Goal: Task Accomplishment & Management: Manage account settings

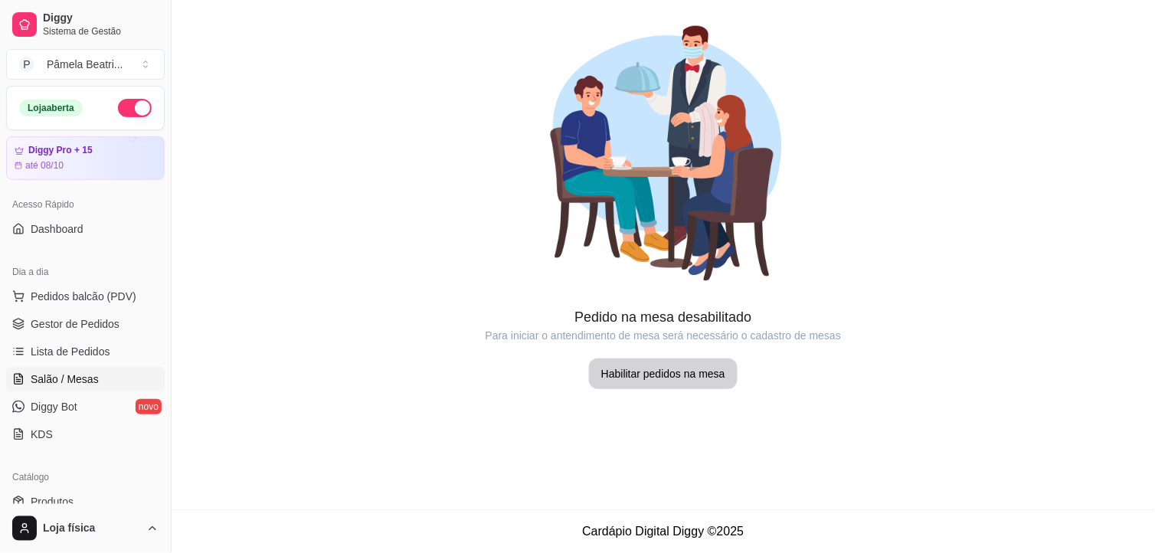
scroll to position [170, 0]
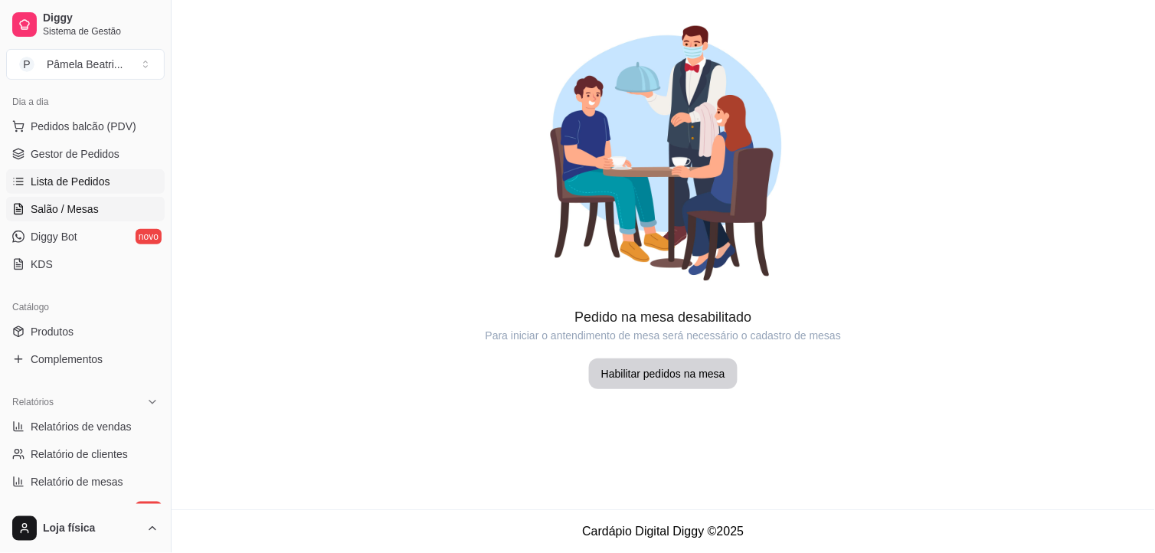
click at [113, 177] on link "Lista de Pedidos" at bounding box center [85, 181] width 159 height 25
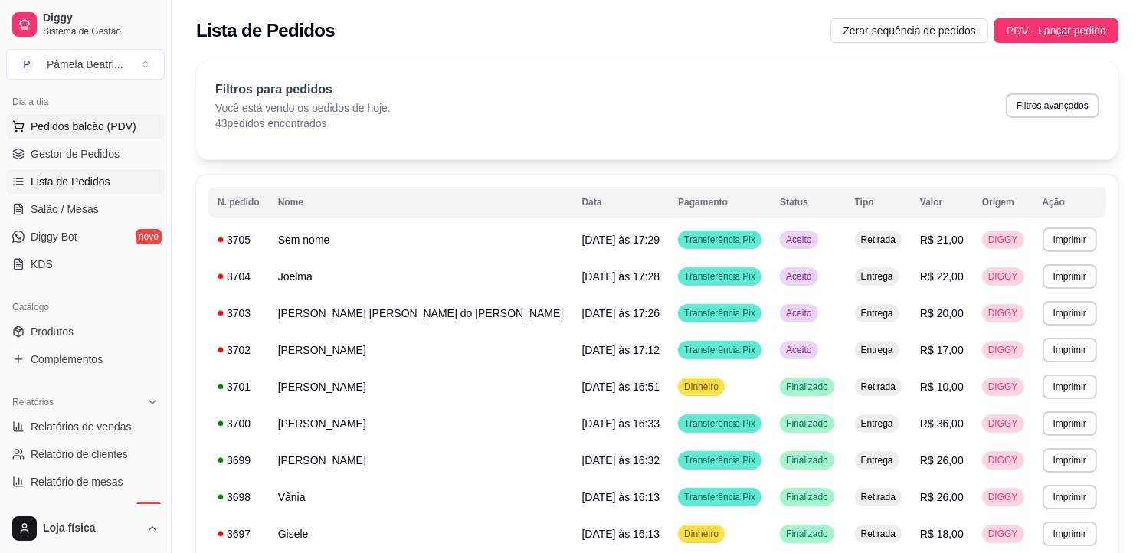
click at [35, 119] on span "Pedidos balcão (PDV)" at bounding box center [84, 126] width 106 height 15
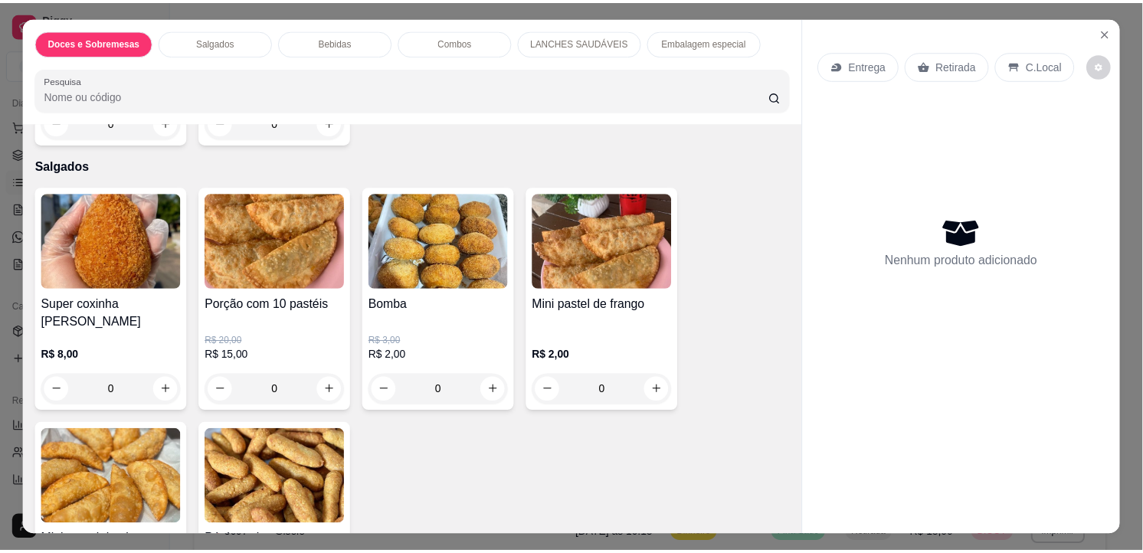
scroll to position [1276, 0]
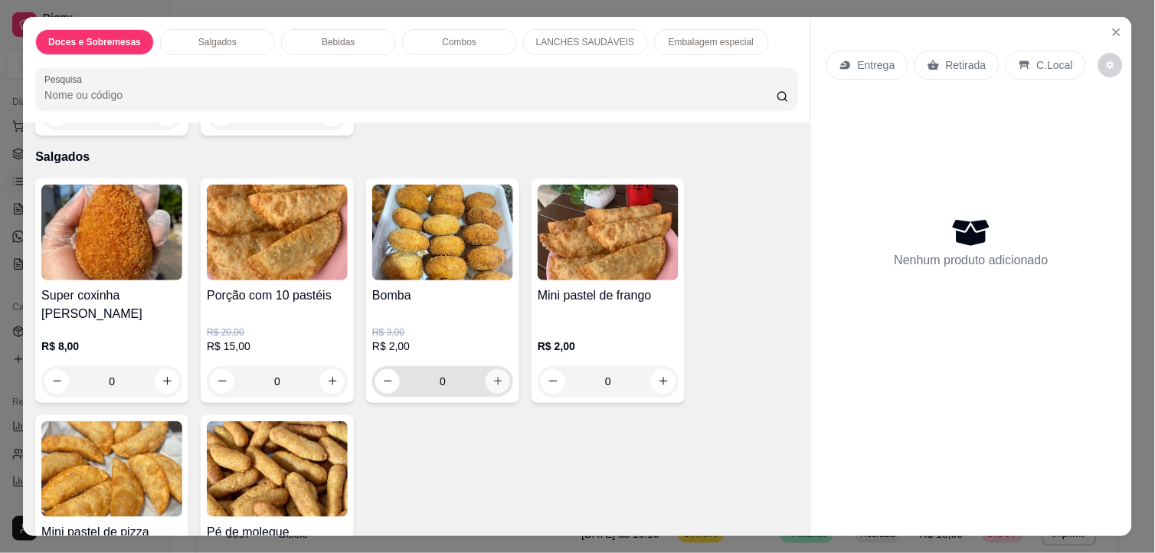
click at [492, 380] on button "increase-product-quantity" at bounding box center [498, 381] width 25 height 25
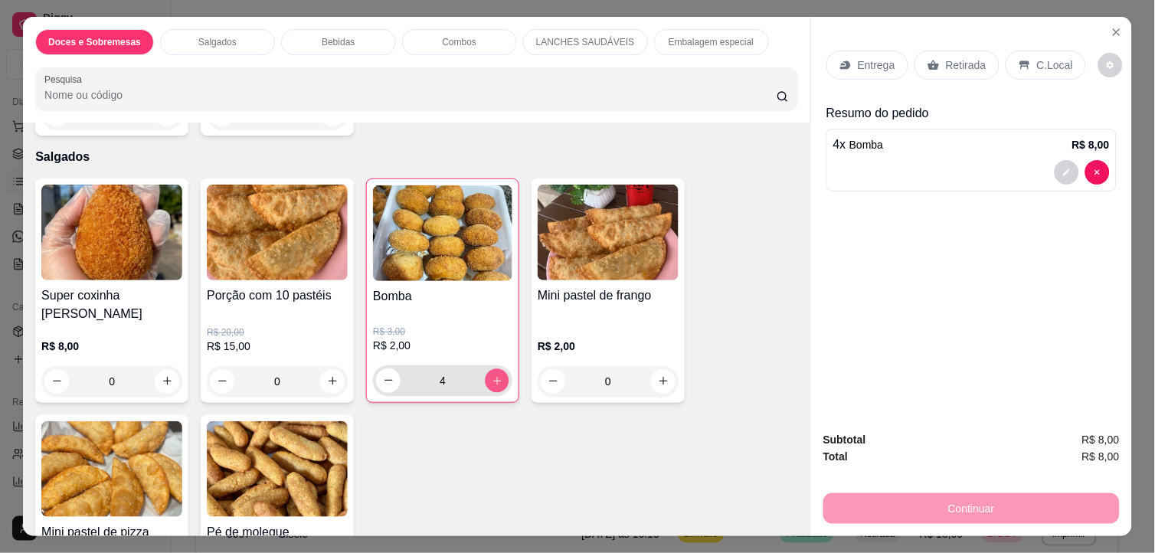
click at [492, 380] on button "increase-product-quantity" at bounding box center [498, 381] width 24 height 24
type input "5"
click at [964, 57] on p "Retirada" at bounding box center [966, 64] width 41 height 15
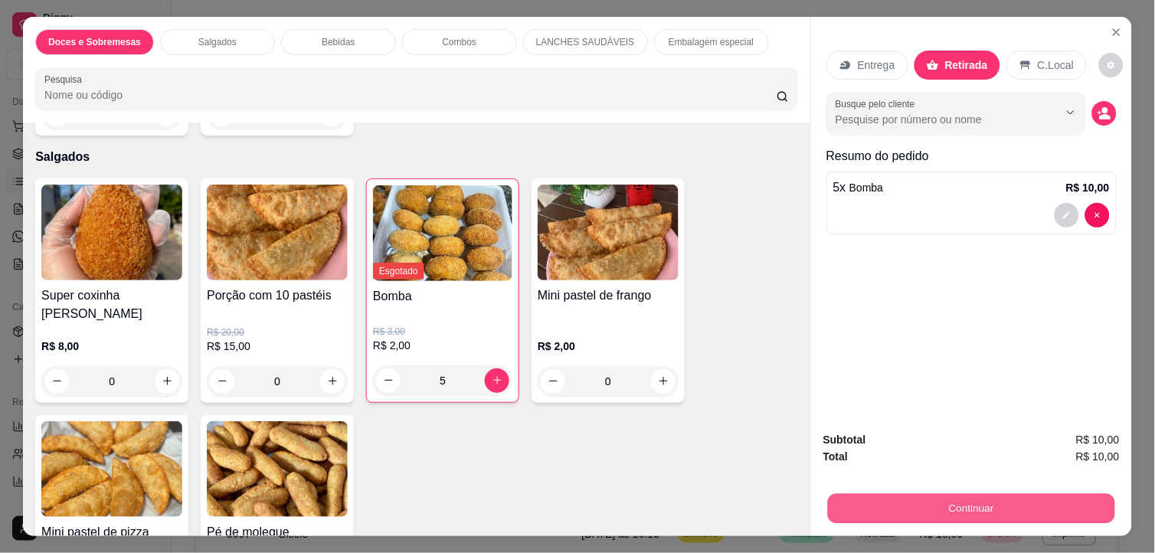
click at [958, 502] on button "Continuar" at bounding box center [971, 509] width 287 height 30
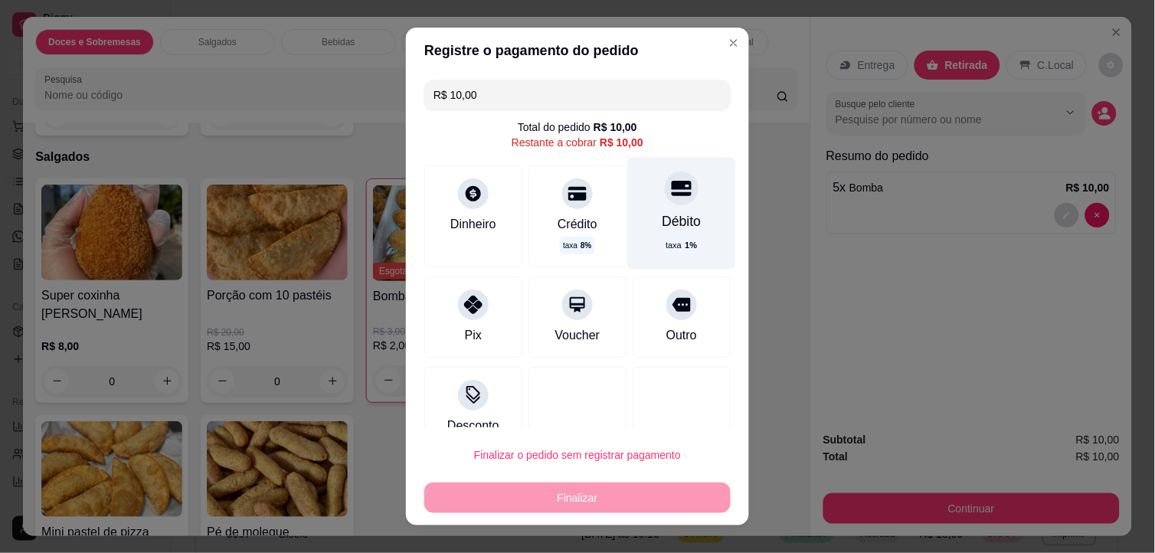
click at [663, 212] on div "Débito" at bounding box center [682, 222] width 39 height 20
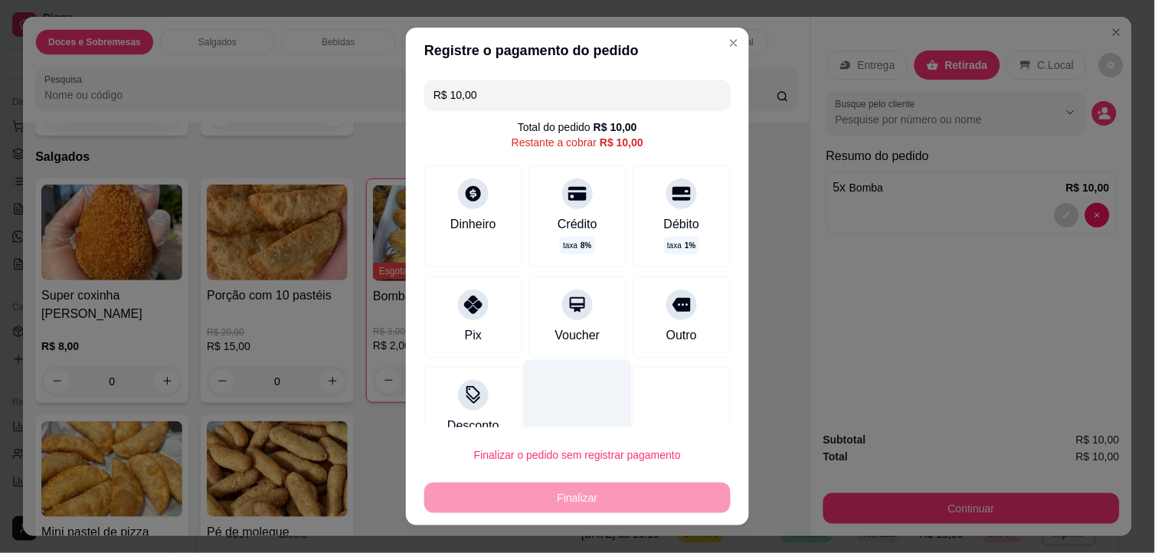
type input "R$ 0,00"
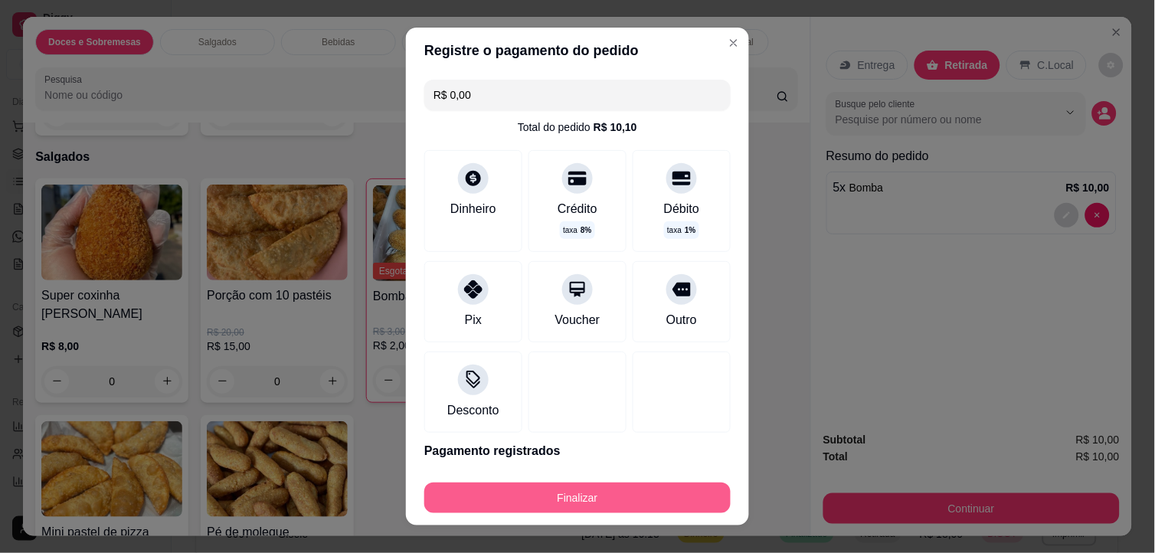
click at [571, 496] on button "Finalizar" at bounding box center [577, 498] width 306 height 31
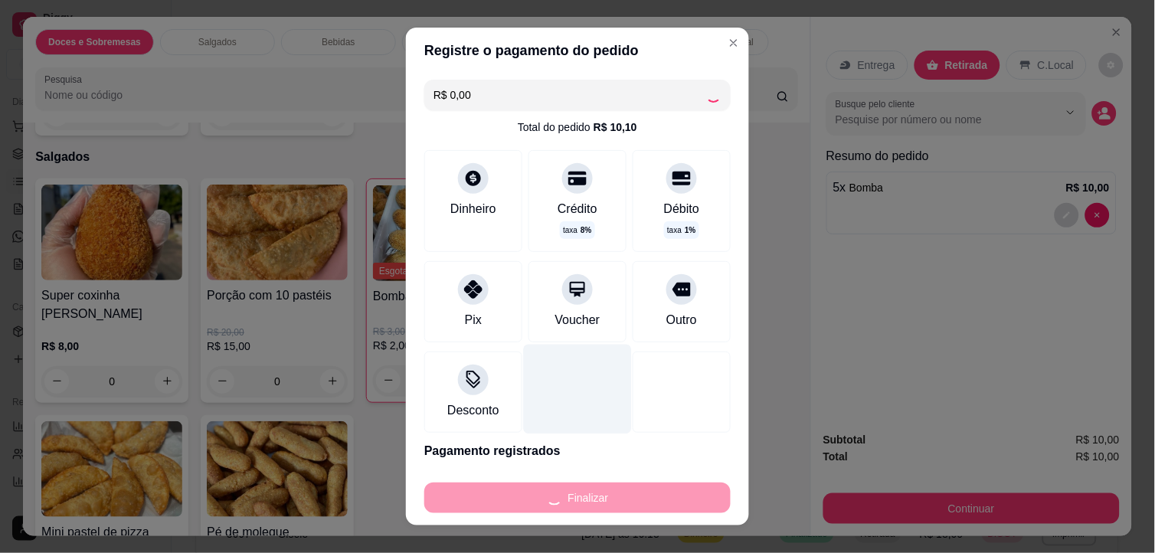
type input "0"
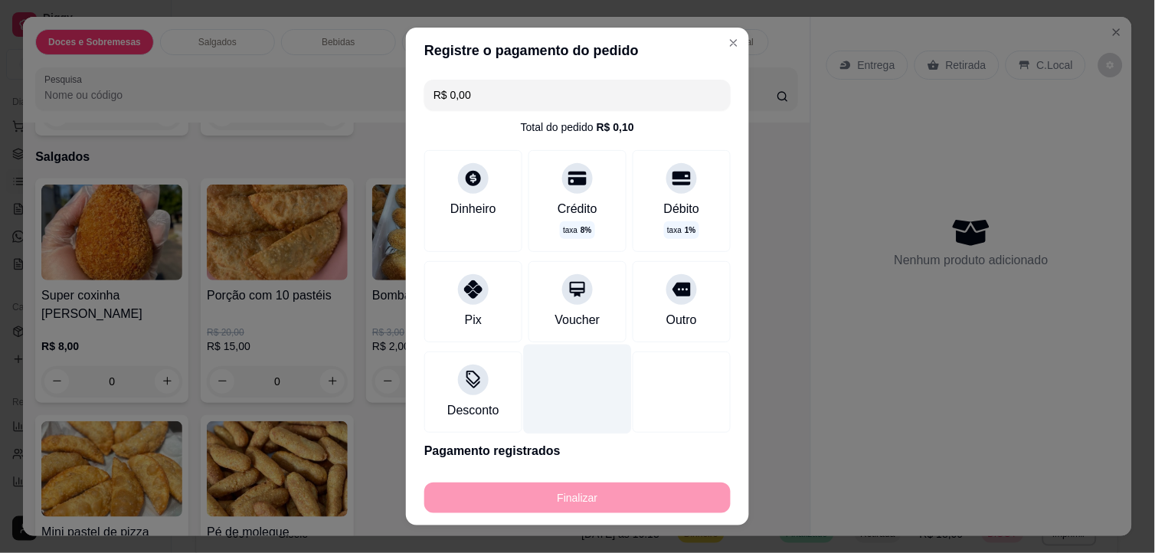
type input "-R$ 10,00"
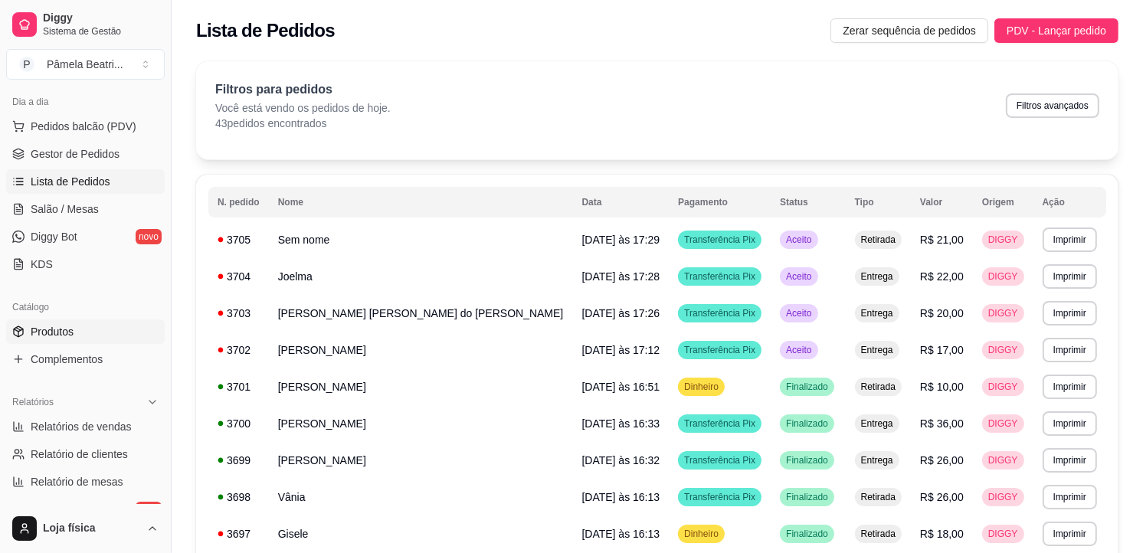
click at [74, 331] on link "Produtos" at bounding box center [85, 331] width 159 height 25
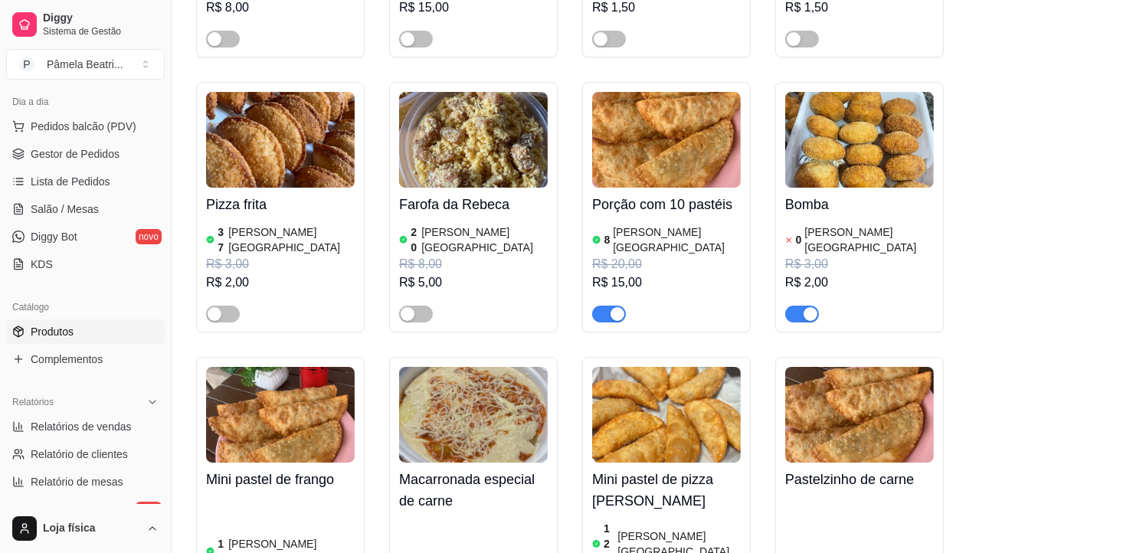
scroll to position [4597, 0]
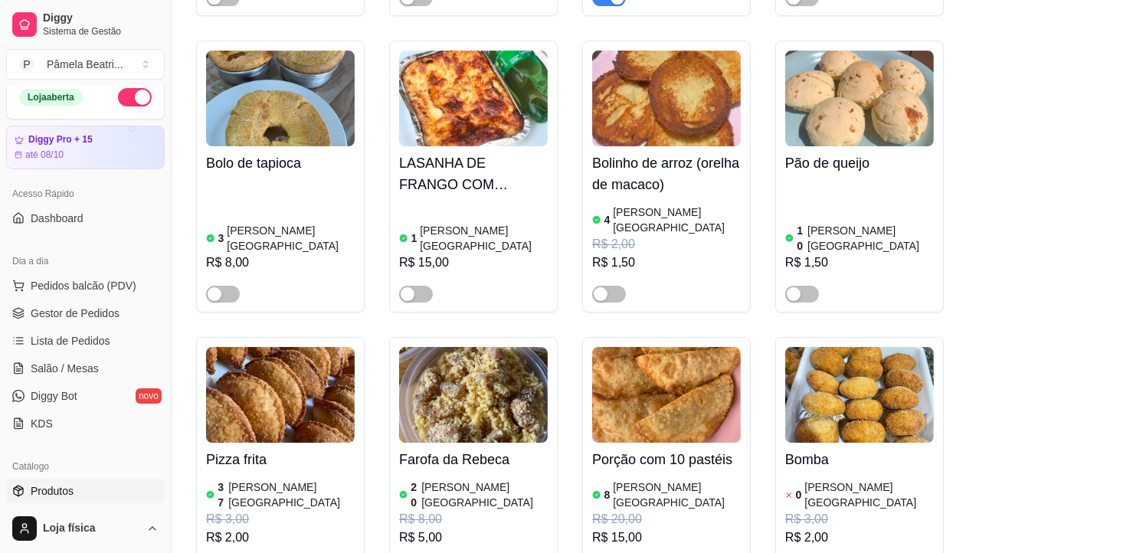
scroll to position [0, 0]
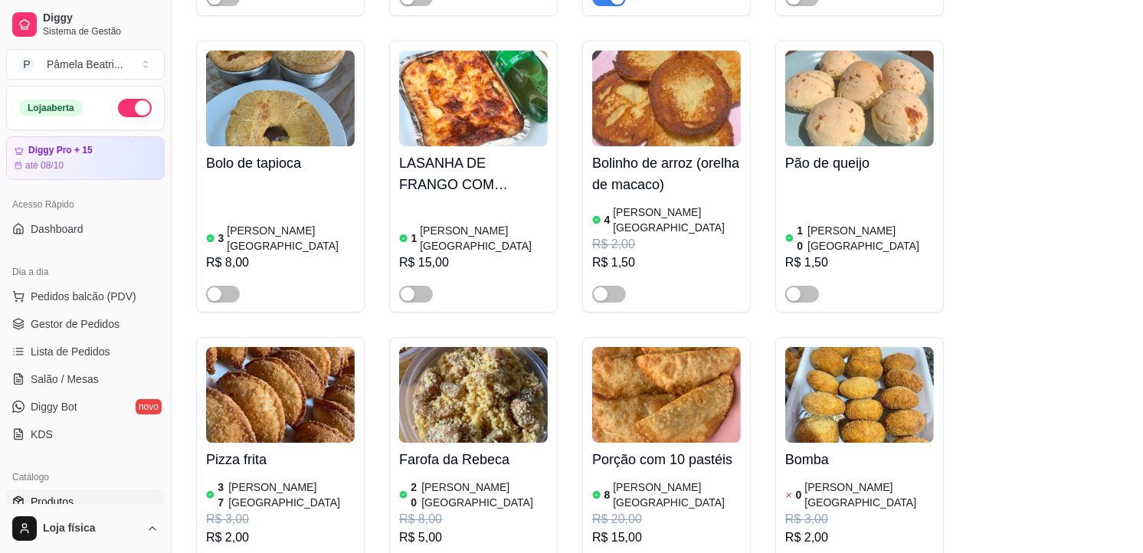
click at [125, 106] on button "button" at bounding box center [135, 108] width 34 height 18
click at [79, 324] on span "Gestor de Pedidos" at bounding box center [75, 323] width 89 height 15
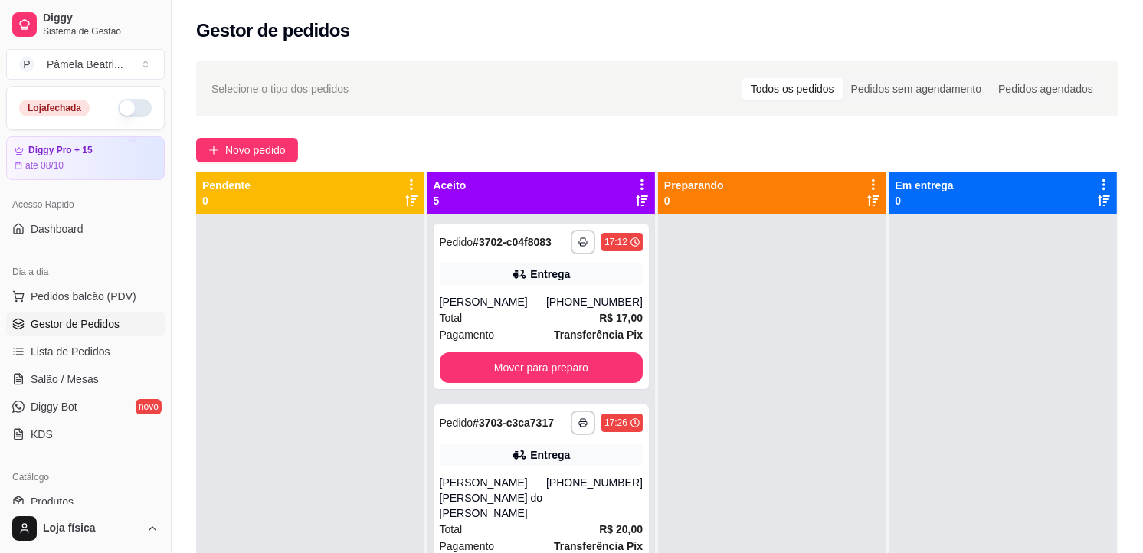
click at [635, 180] on icon at bounding box center [642, 185] width 14 height 14
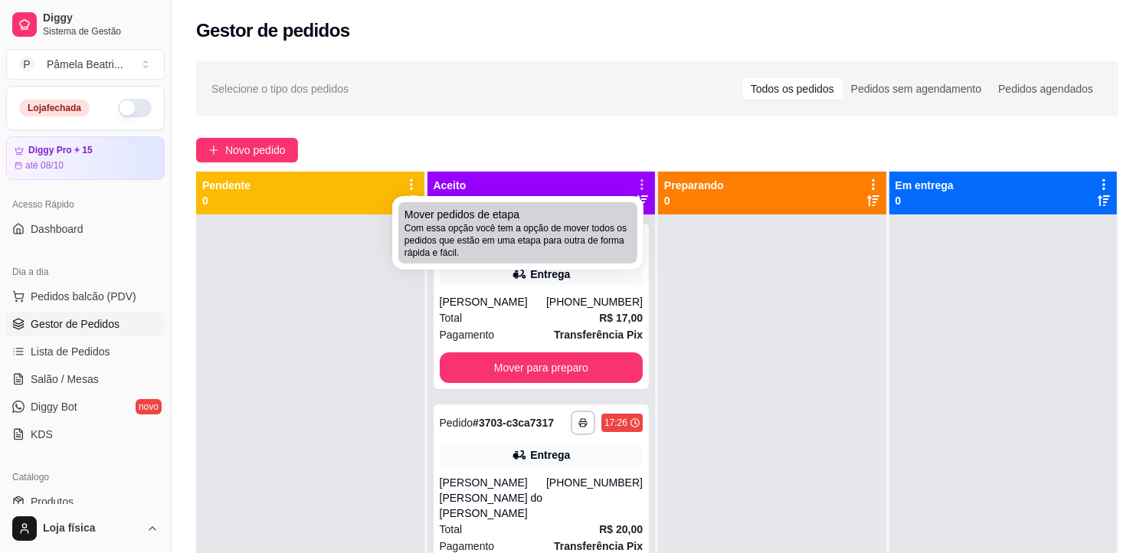
click at [571, 217] on div "Mover pedidos de etapa Com essa opção você tem a opção de mover todos os pedido…" at bounding box center [518, 233] width 227 height 52
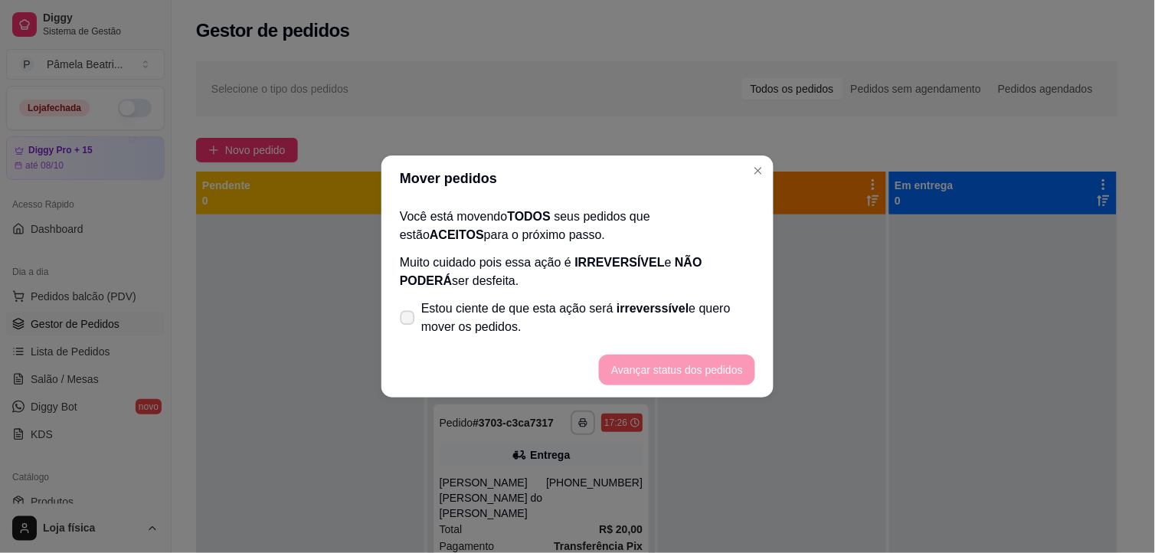
click at [406, 313] on icon at bounding box center [406, 317] width 11 height 8
click at [406, 321] on input "Estou ciente de que esta ação será irreverssível e quero mover os pedidos." at bounding box center [404, 326] width 10 height 10
checkbox input "true"
click at [644, 368] on button "Avançar status dos pedidos" at bounding box center [677, 370] width 152 height 30
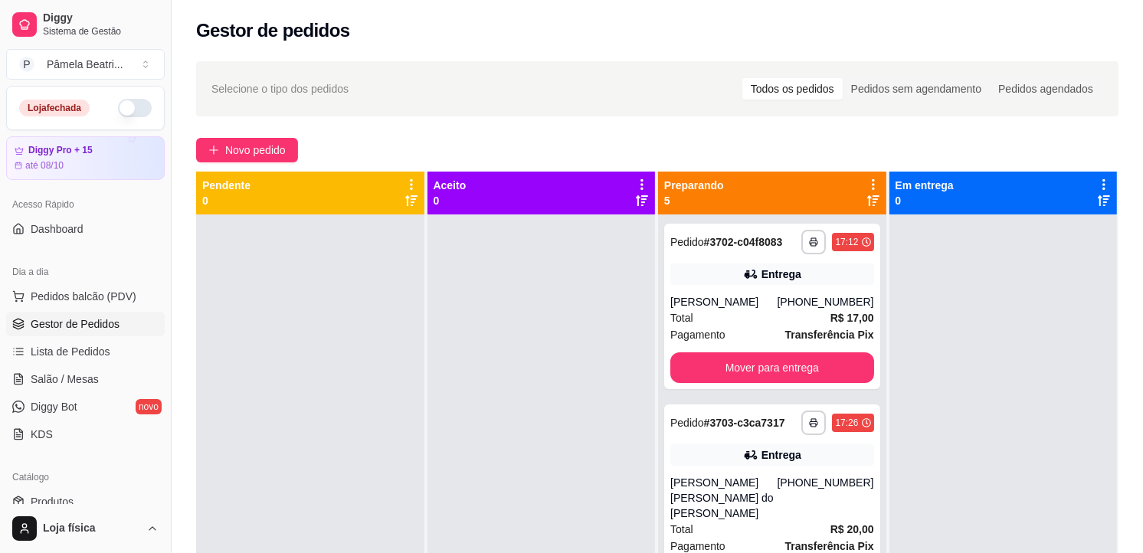
click at [866, 185] on icon at bounding box center [873, 185] width 14 height 14
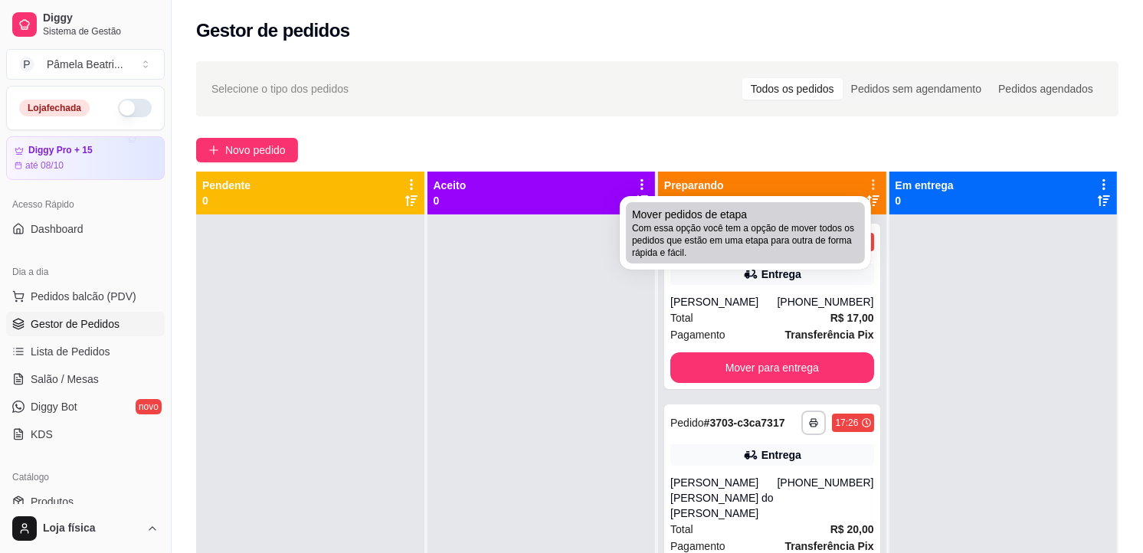
click at [707, 243] on span "Com essa opção você tem a opção de mover todos os pedidos que estão em uma etap…" at bounding box center [745, 240] width 227 height 37
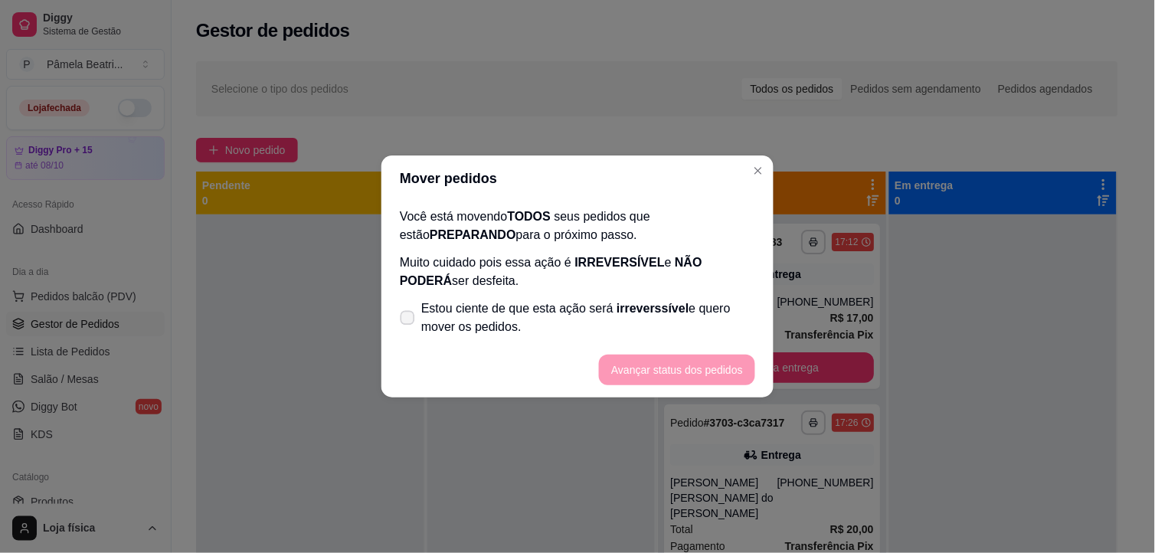
click at [408, 312] on span at bounding box center [408, 318] width 15 height 15
click at [408, 321] on input "Estou ciente de que esta ação será irreverssível e quero mover os pedidos." at bounding box center [404, 326] width 10 height 10
checkbox input "true"
click at [730, 370] on button "Avançar status dos pedidos" at bounding box center [677, 370] width 152 height 30
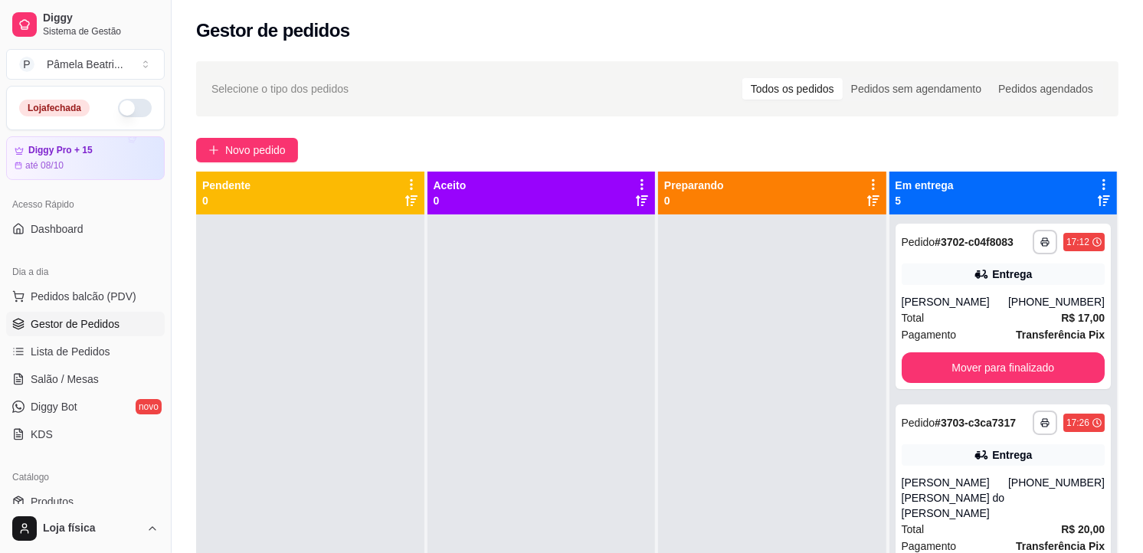
click at [1097, 179] on icon at bounding box center [1104, 185] width 14 height 14
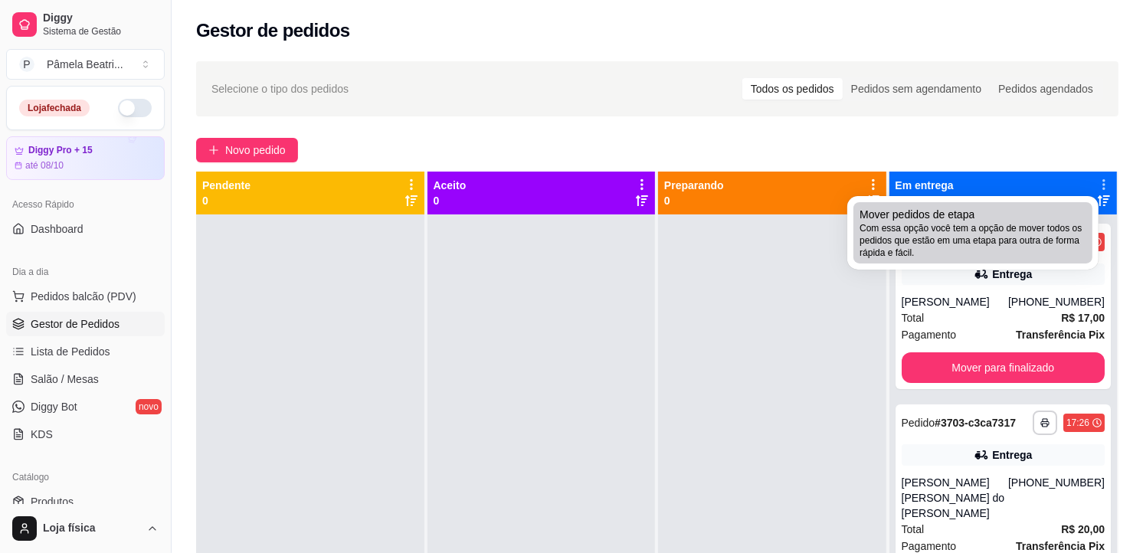
click at [979, 239] on span "Com essa opção você tem a opção de mover todos os pedidos que estão em uma etap…" at bounding box center [973, 240] width 227 height 37
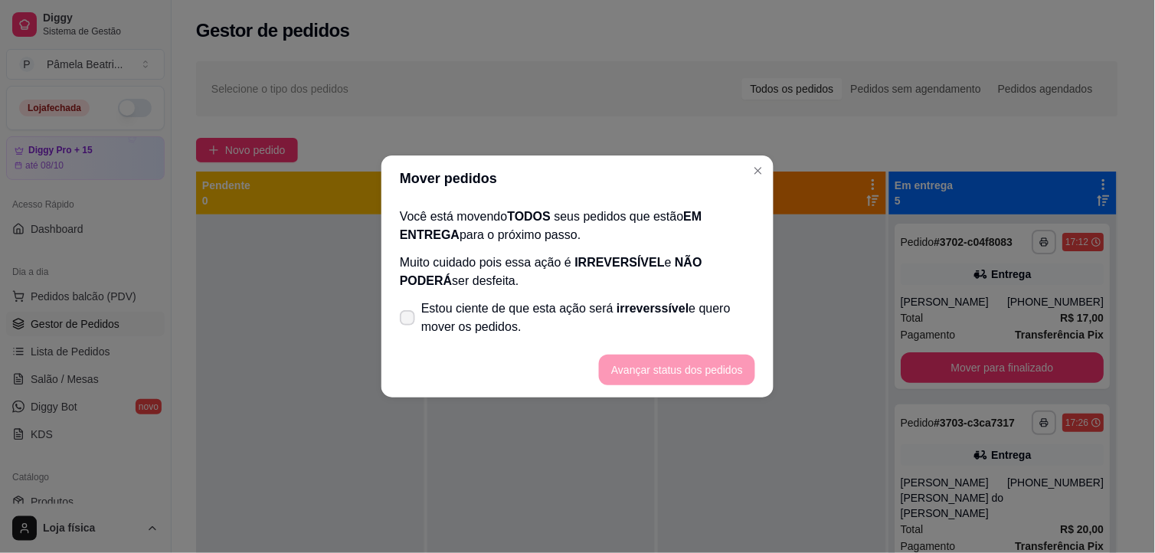
click at [412, 310] on label "Estou ciente de que esta ação será irreverssível e quero mover os pedidos." at bounding box center [578, 317] width 368 height 49
click at [409, 321] on input "Estou ciente de que esta ação será irreverssível e quero mover os pedidos." at bounding box center [404, 326] width 10 height 10
checkbox input "true"
click at [663, 378] on button "Avançar status dos pedidos" at bounding box center [677, 370] width 152 height 30
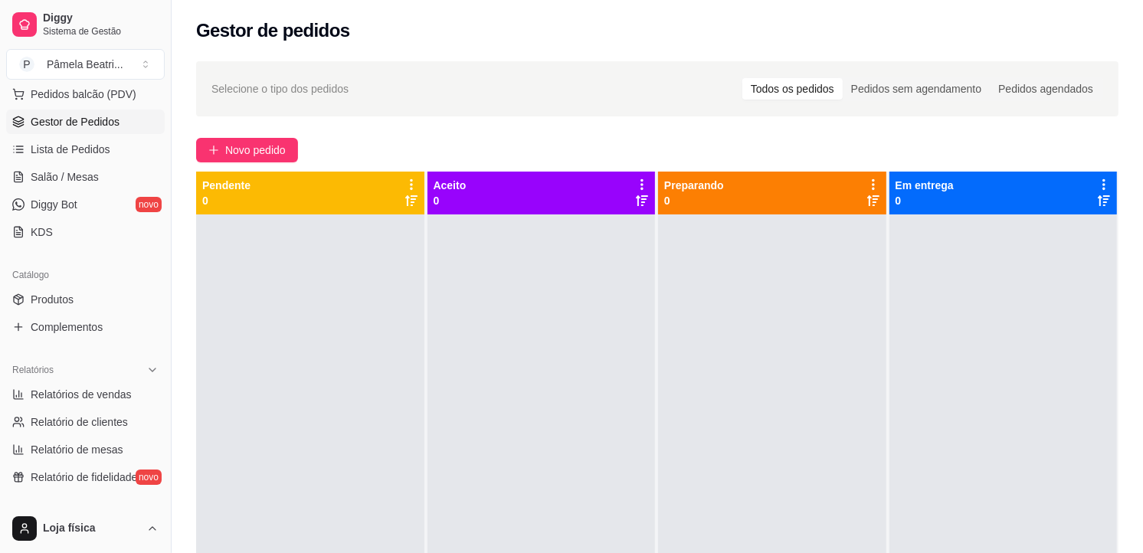
scroll to position [255, 0]
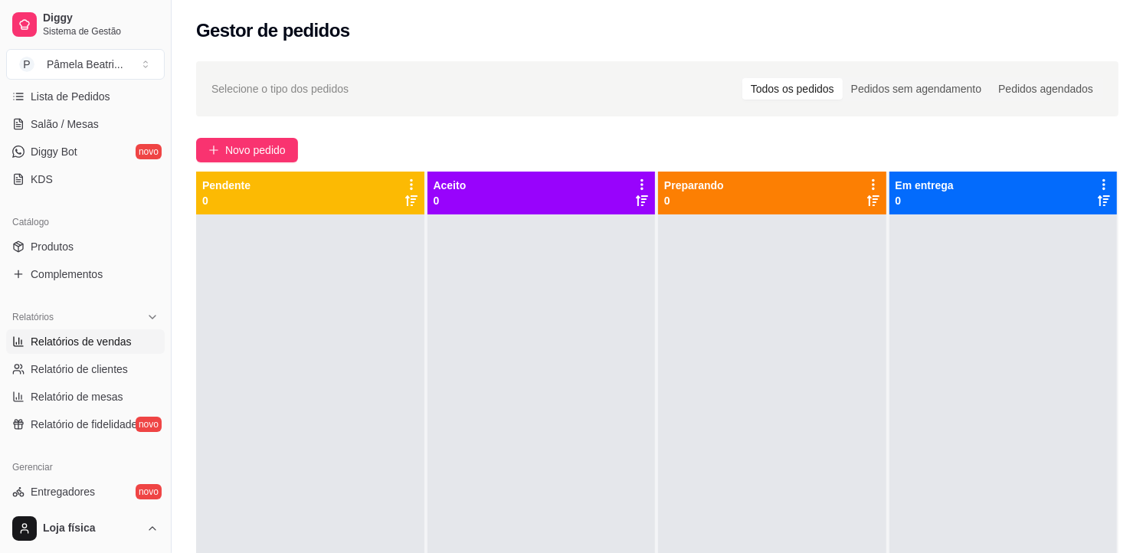
click at [66, 342] on span "Relatórios de vendas" at bounding box center [81, 341] width 101 height 15
select select "ALL"
select select "0"
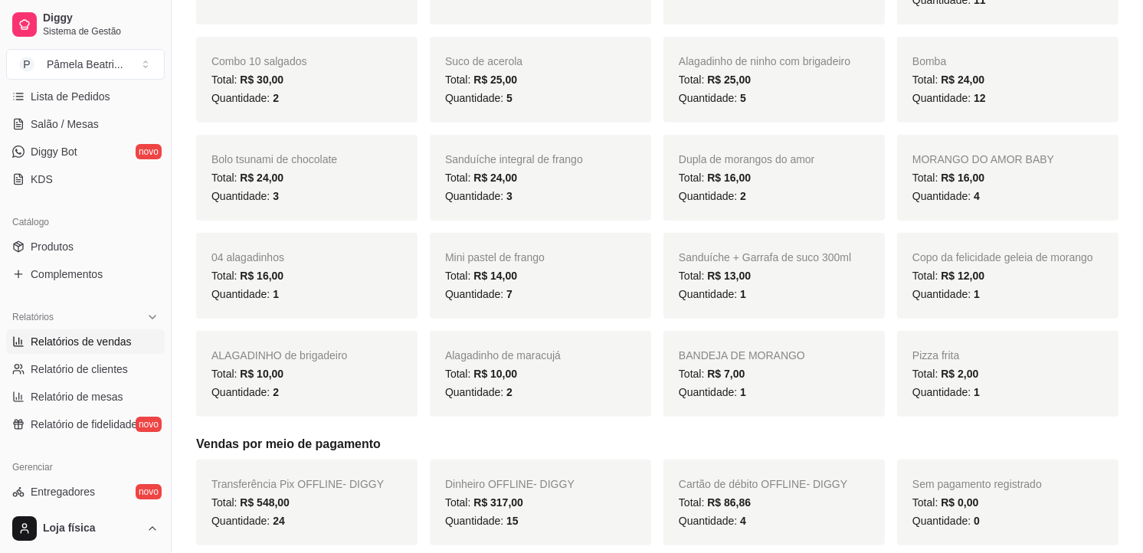
scroll to position [613, 0]
